Goal: Check status: Check status

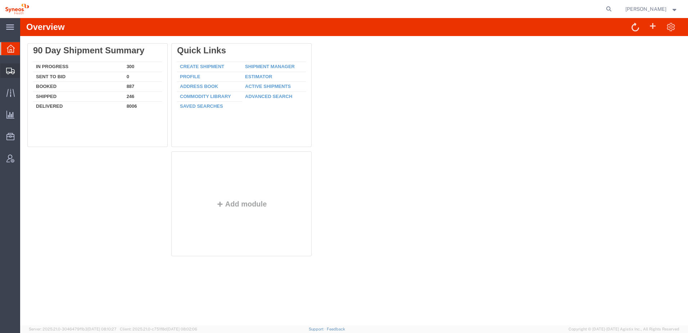
click at [12, 72] on icon at bounding box center [10, 71] width 9 height 6
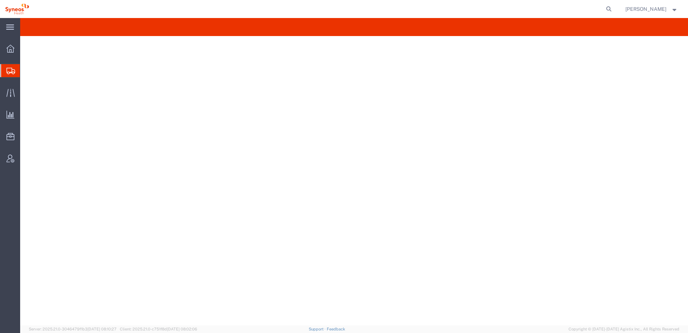
click at [0, 0] on span "Shipment Manager" at bounding box center [0, 0] width 0 height 0
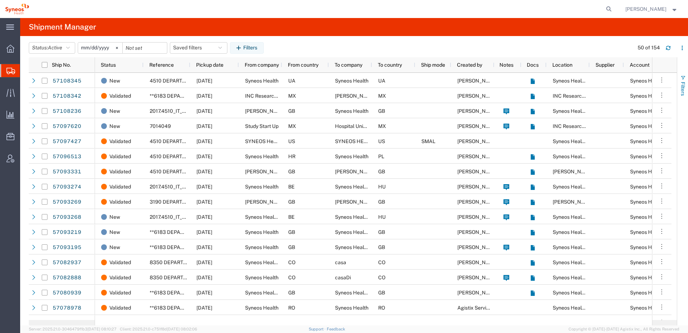
click at [681, 79] on span "button" at bounding box center [683, 78] width 6 height 6
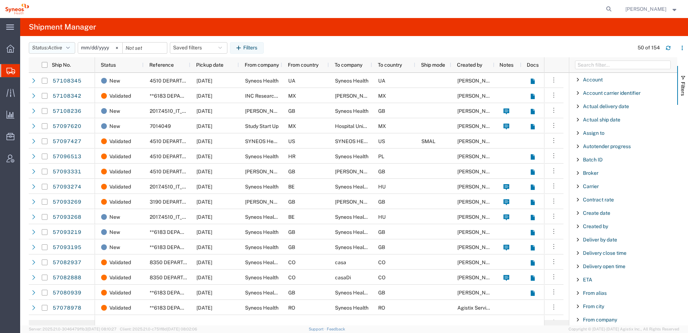
click at [54, 45] on span "Active" at bounding box center [55, 48] width 14 height 6
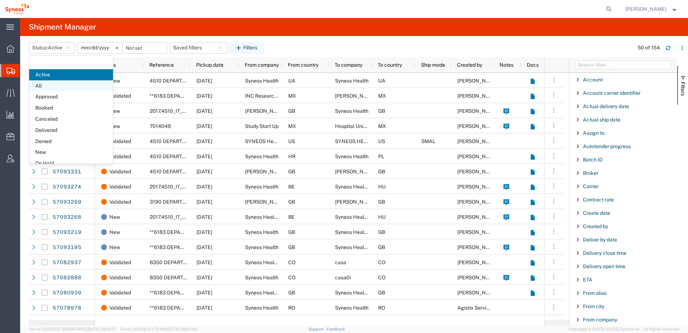
click at [48, 87] on span "All" at bounding box center [71, 85] width 84 height 11
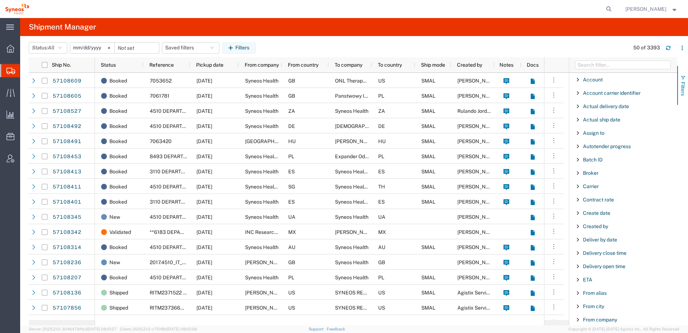
click at [684, 84] on span "Filters" at bounding box center [683, 89] width 6 height 14
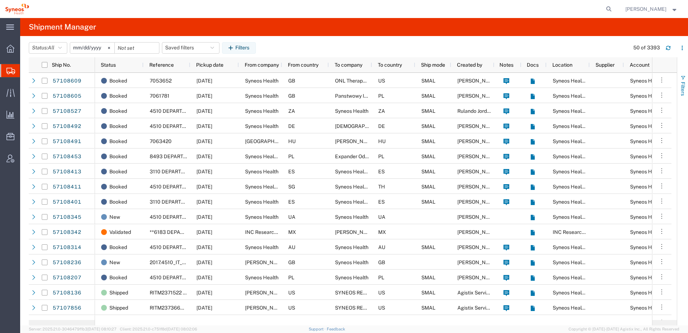
click at [684, 84] on span "Filters" at bounding box center [683, 89] width 6 height 14
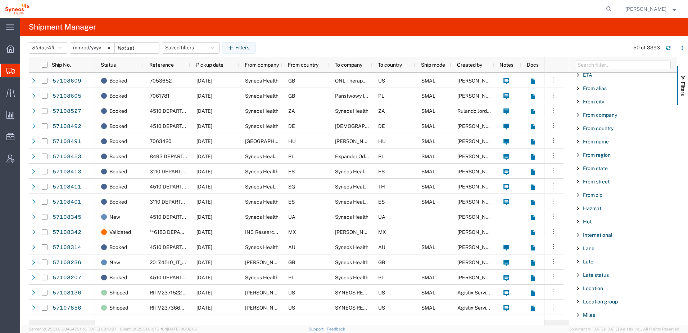
scroll to position [192, 0]
click at [589, 154] on span "From name" at bounding box center [596, 154] width 26 height 6
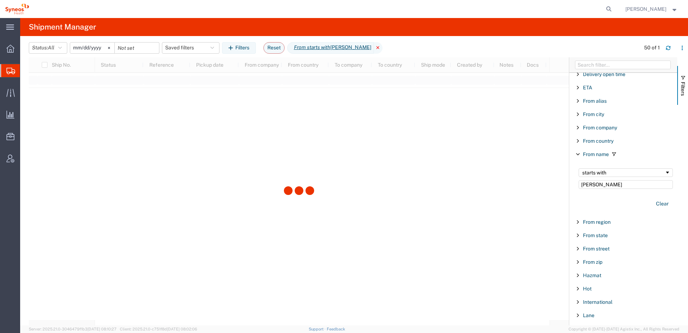
type input "Gioia"
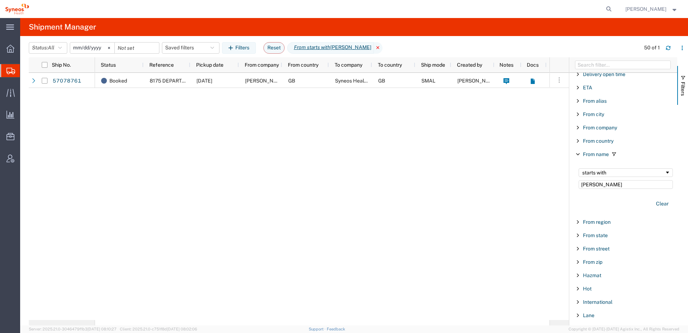
click at [374, 48] on icon at bounding box center [378, 48] width 9 height 12
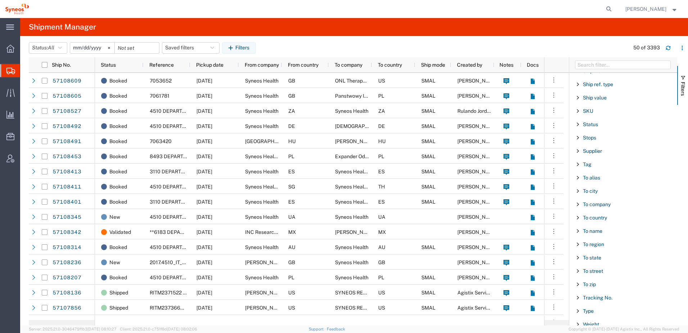
scroll to position [681, 0]
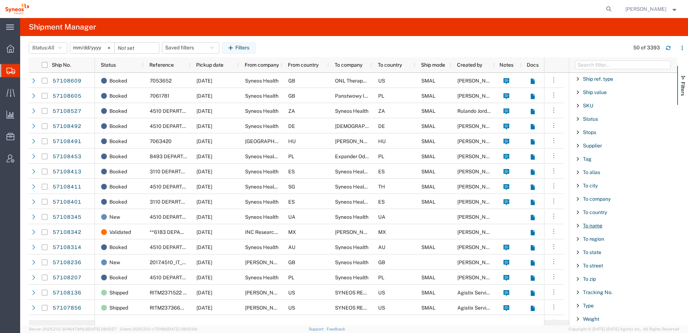
click at [601, 224] on span "To name" at bounding box center [592, 225] width 19 height 6
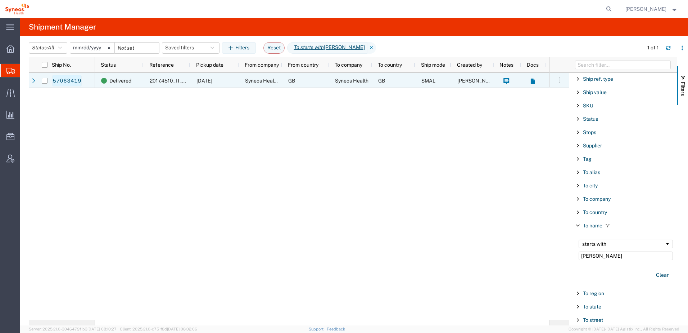
type input "gioia"
click at [64, 82] on link "57063419" at bounding box center [67, 81] width 30 height 12
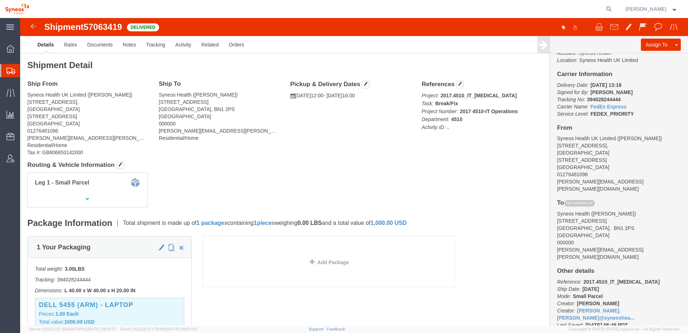
drag, startPoint x: 137, startPoint y: 84, endPoint x: 180, endPoint y: 82, distance: 42.5
click div "Ship To Syneos Health (Gioia Pagano) 50 Sillwood Street Brighton, BN1 2PS Unite…"
drag, startPoint x: 179, startPoint y: 82, endPoint x: 167, endPoint y: 83, distance: 12.3
copy address "50 Sillwood Street"
click at [5, 72] on div at bounding box center [10, 70] width 20 height 13
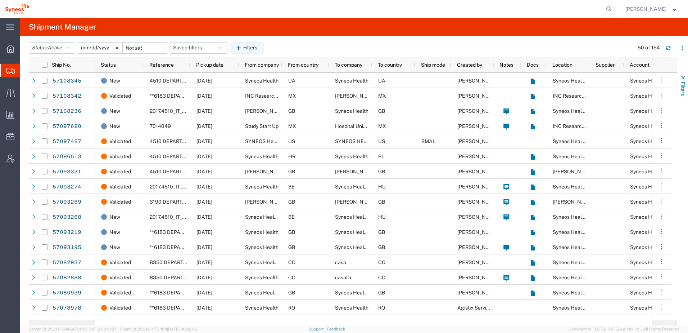
click at [685, 82] on span "Filters" at bounding box center [683, 89] width 6 height 14
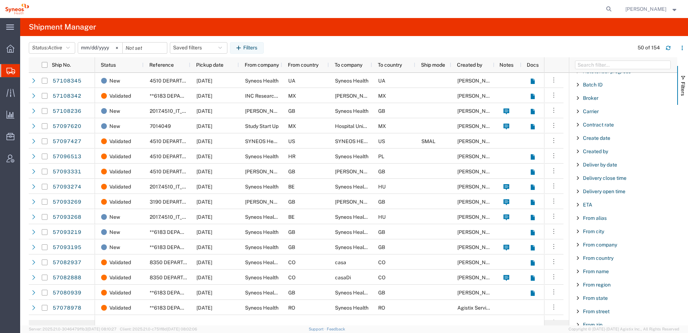
scroll to position [192, 0]
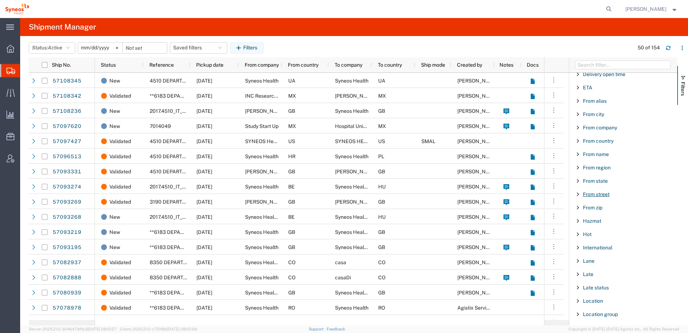
click at [594, 193] on span "From street" at bounding box center [596, 194] width 27 height 6
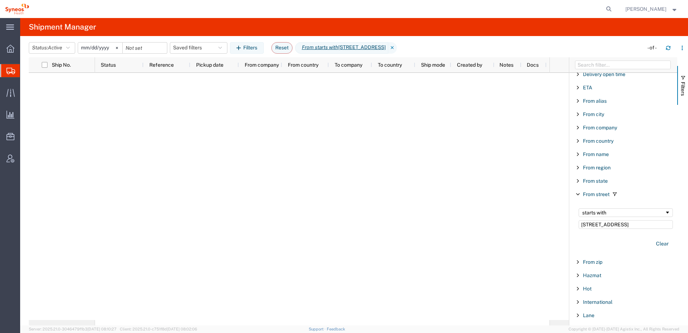
type input "50 Sillwood Street"
click at [657, 212] on div "starts with" at bounding box center [623, 212] width 82 height 6
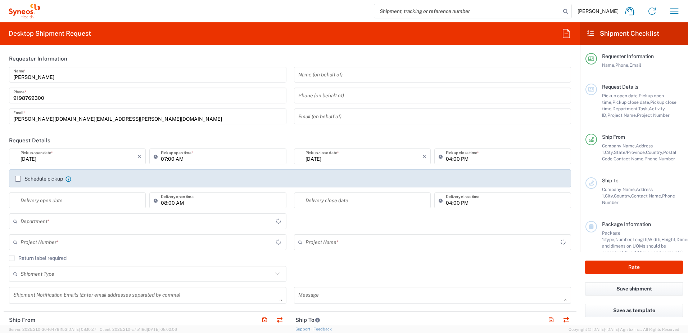
type input "[US_STATE]"
type input "8350"
type input "[GEOGRAPHIC_DATA]"
type input "SYNEOS HEALTH LLC [GEOGRAPHIC_DATA] [GEOGRAPHIC_DATA]"
click at [670, 11] on icon "button" at bounding box center [675, 11] width 12 height 12
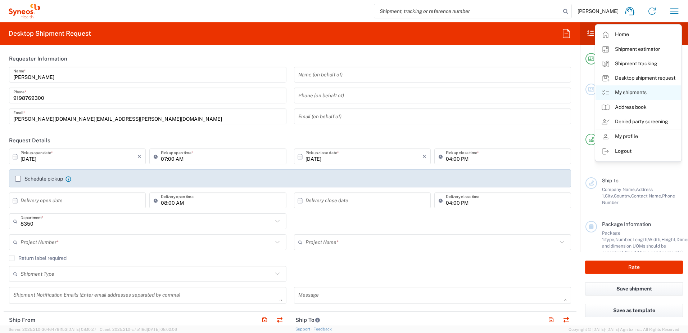
click at [642, 94] on link "My shipments" at bounding box center [639, 92] width 86 height 14
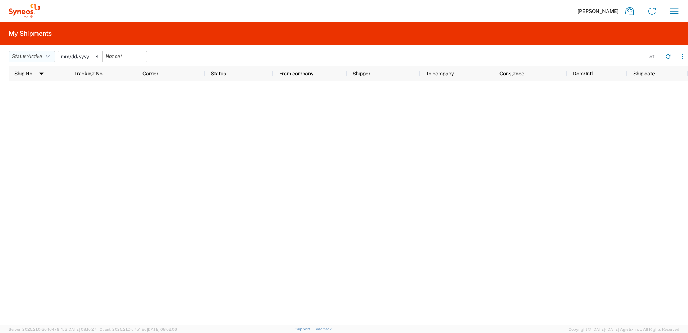
click at [49, 55] on icon "button" at bounding box center [48, 56] width 4 height 5
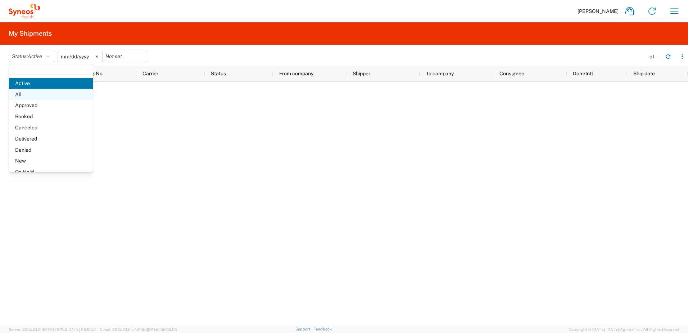
click at [37, 93] on span "All" at bounding box center [51, 94] width 84 height 11
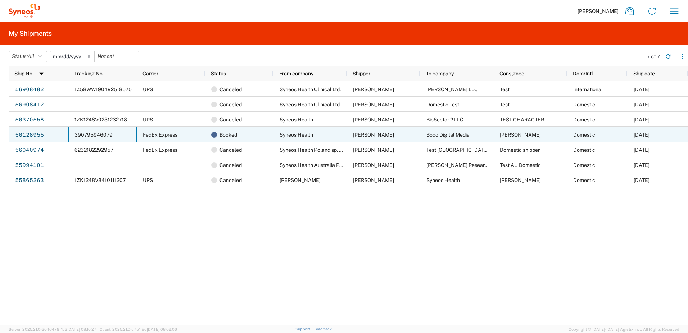
click at [92, 136] on span "390795946079" at bounding box center [94, 135] width 38 height 6
click at [22, 134] on link "56128955" at bounding box center [30, 135] width 30 height 12
